Goal: Information Seeking & Learning: Learn about a topic

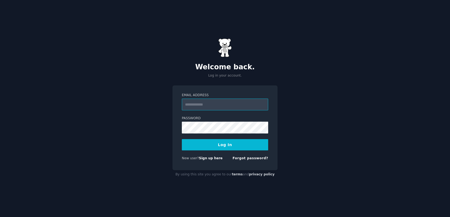
click at [219, 101] on input "Email Address" at bounding box center [225, 105] width 86 height 12
type input "**********"
click at [228, 146] on button "Log In" at bounding box center [225, 144] width 86 height 11
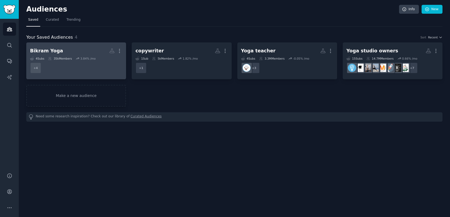
click at [49, 52] on div "Bikram Yoga" at bounding box center [46, 51] width 33 height 7
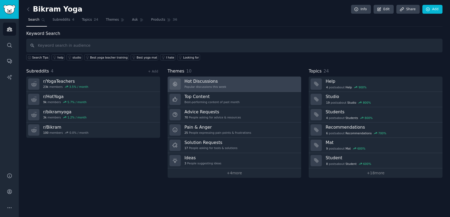
click at [198, 85] on div "Popular discussions this week" at bounding box center [206, 87] width 42 height 4
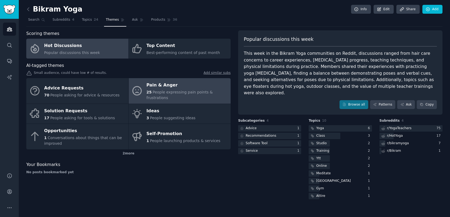
click at [163, 85] on div "Pain & Anger" at bounding box center [188, 85] width 82 height 9
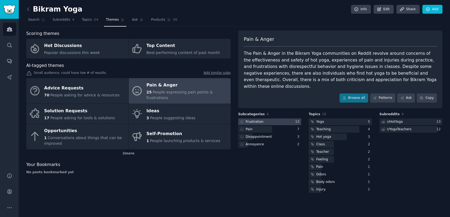
click at [261, 119] on div "Frustration" at bounding box center [255, 121] width 18 height 5
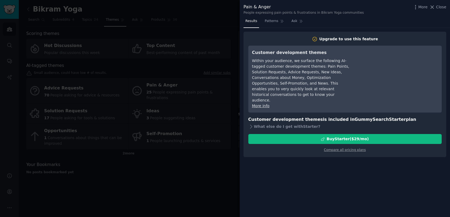
click at [169, 168] on div at bounding box center [225, 108] width 450 height 217
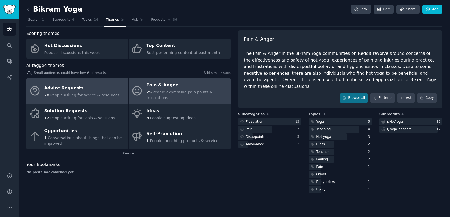
click at [67, 86] on div "Advice Requests" at bounding box center [81, 88] width 75 height 9
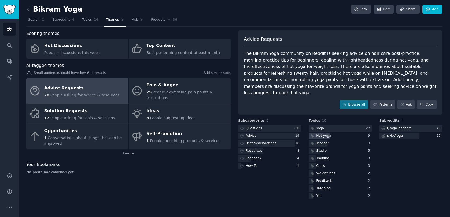
click at [330, 133] on div "Hot yoga" at bounding box center [320, 136] width 23 height 7
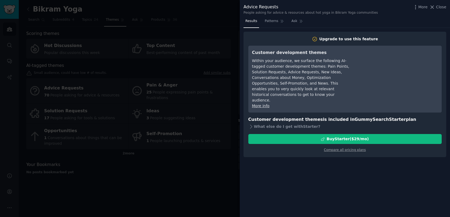
click at [192, 171] on div at bounding box center [225, 108] width 450 height 217
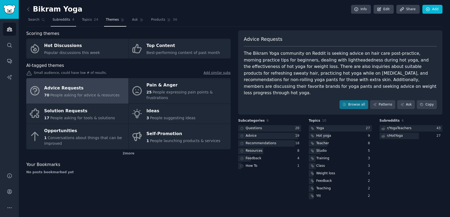
click at [56, 20] on span "Subreddits" at bounding box center [62, 19] width 18 height 5
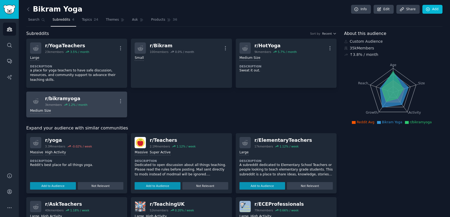
click at [60, 96] on div "r/ bikramyoga" at bounding box center [66, 98] width 42 height 7
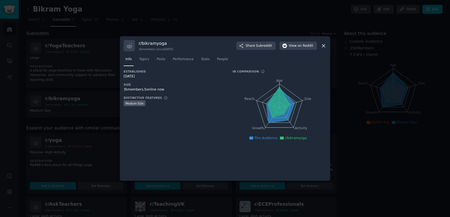
click at [232, 24] on div at bounding box center [225, 108] width 450 height 217
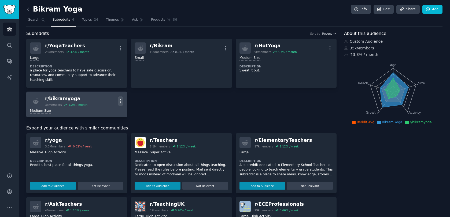
click at [120, 98] on icon "button" at bounding box center [121, 101] width 6 height 6
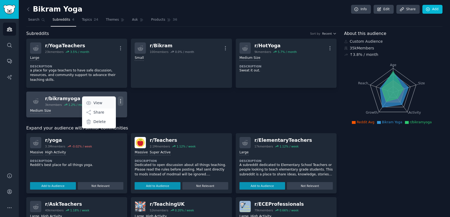
click at [97, 100] on p "View" at bounding box center [97, 103] width 9 height 6
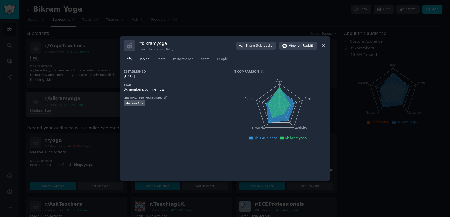
click at [144, 61] on span "Topics" at bounding box center [144, 59] width 10 height 5
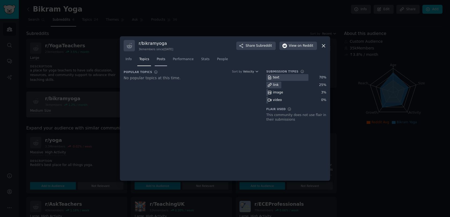
click at [163, 59] on span "Posts" at bounding box center [161, 59] width 9 height 5
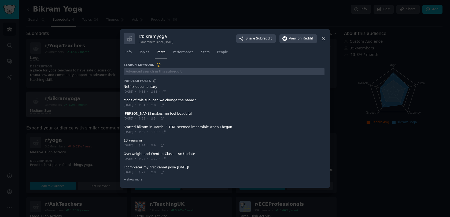
click at [261, 8] on div at bounding box center [225, 108] width 450 height 217
